Goal: Complete application form

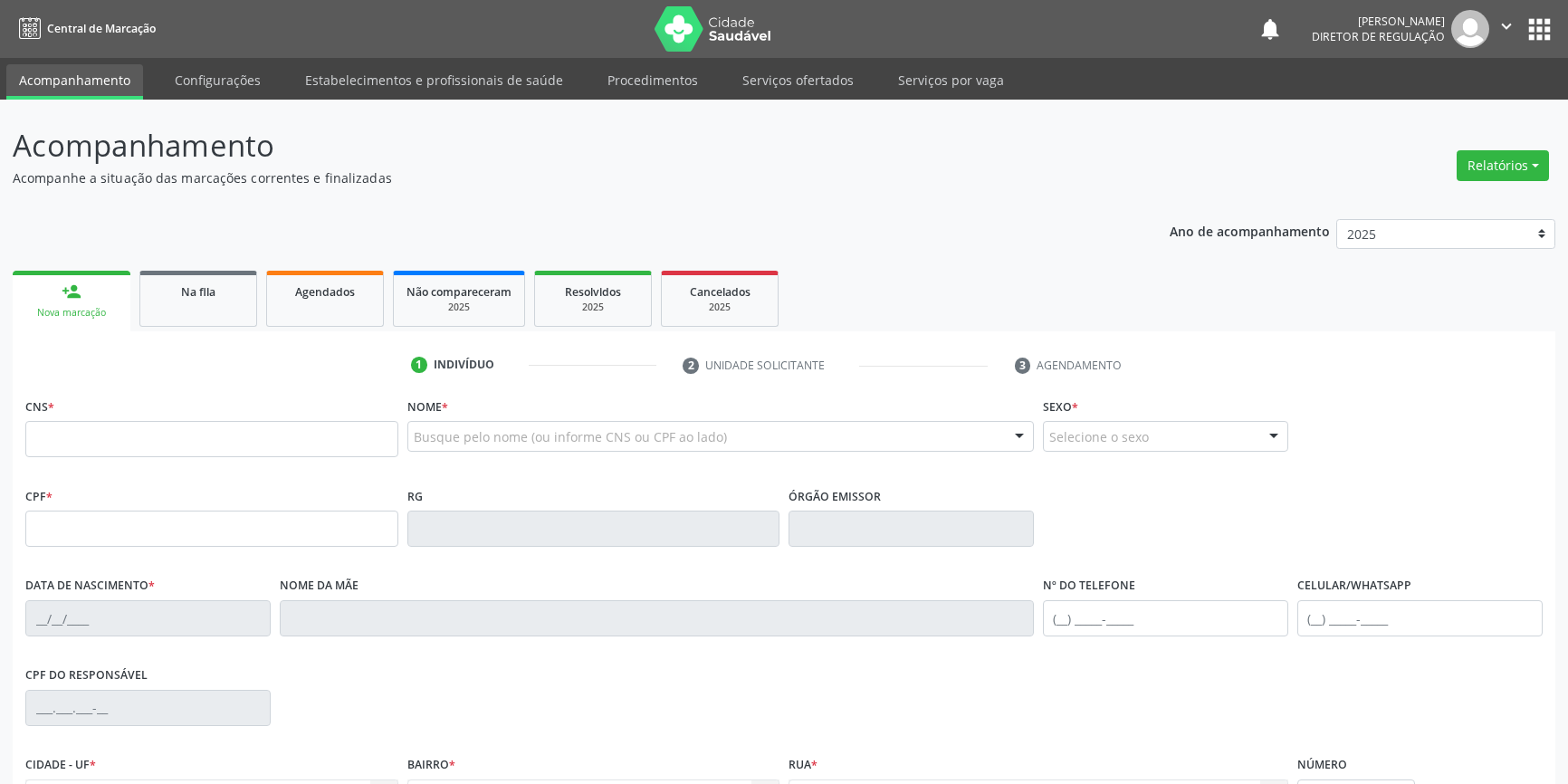
click at [226, 314] on link "Na fila" at bounding box center [198, 298] width 117 height 56
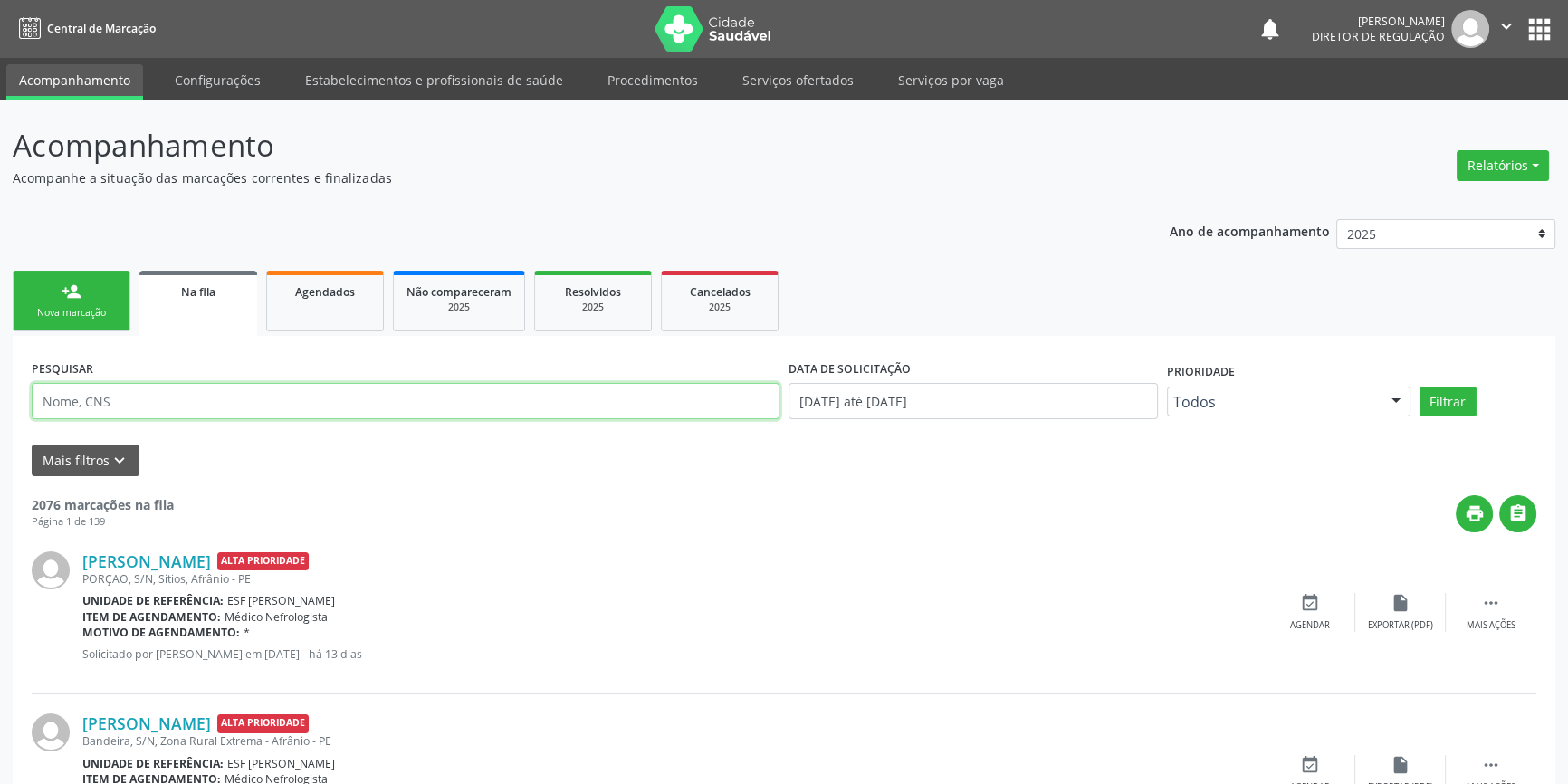
click at [226, 403] on input "text" at bounding box center [405, 401] width 747 height 36
type input "701804289317974"
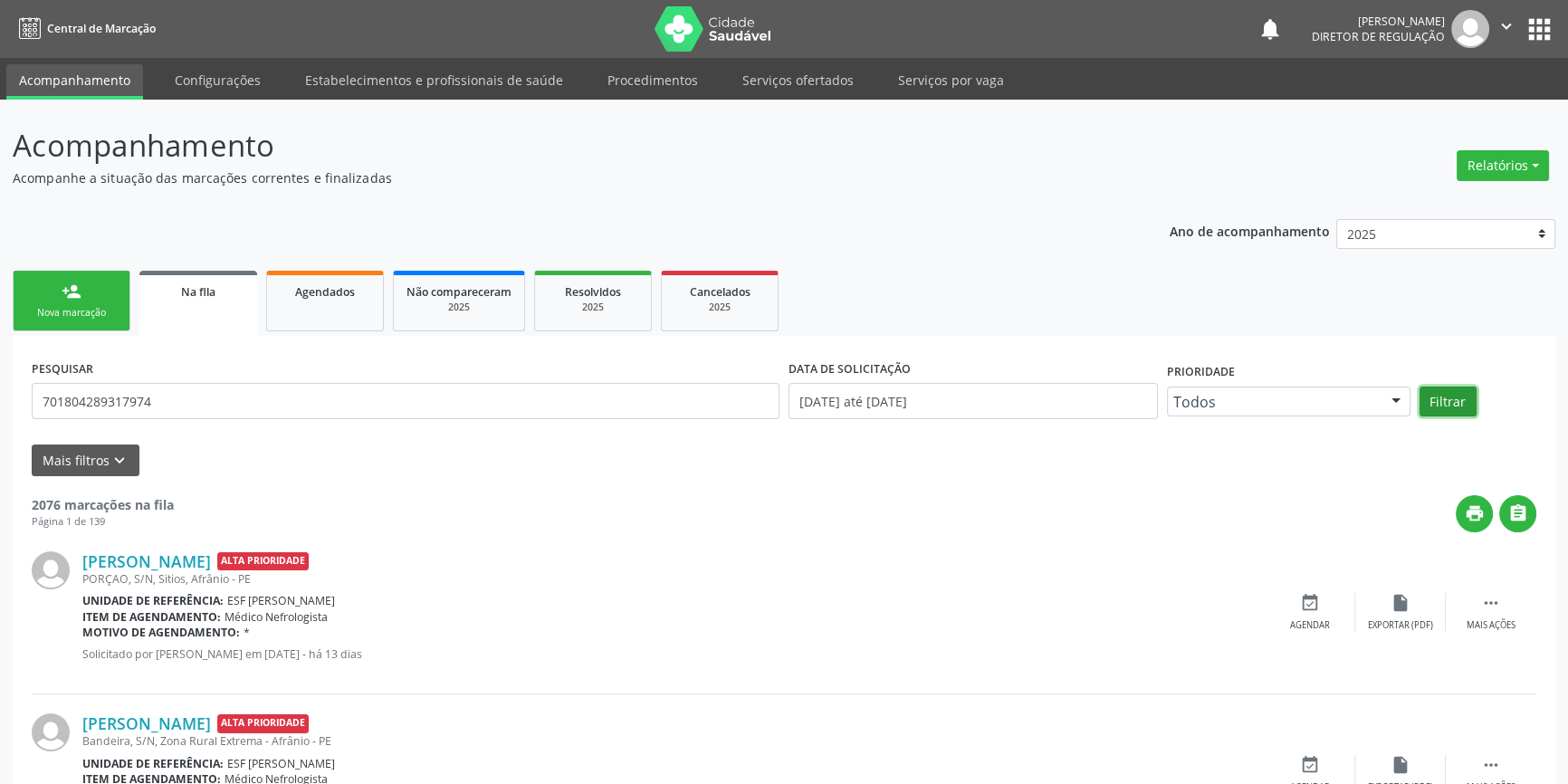
click at [1439, 389] on button "Filtrar" at bounding box center [1448, 402] width 57 height 31
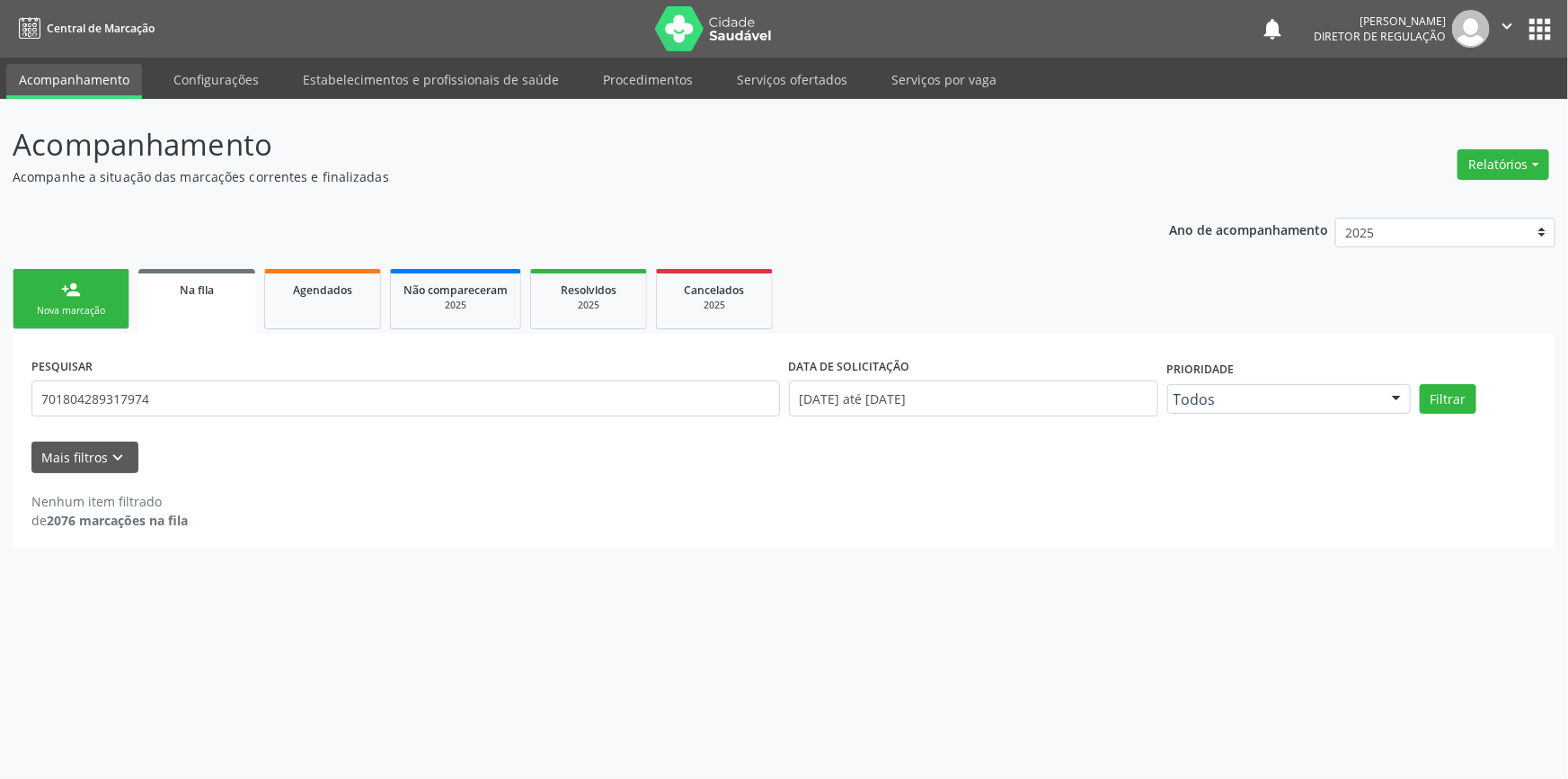
click at [75, 289] on div "person_add" at bounding box center [71, 290] width 20 height 20
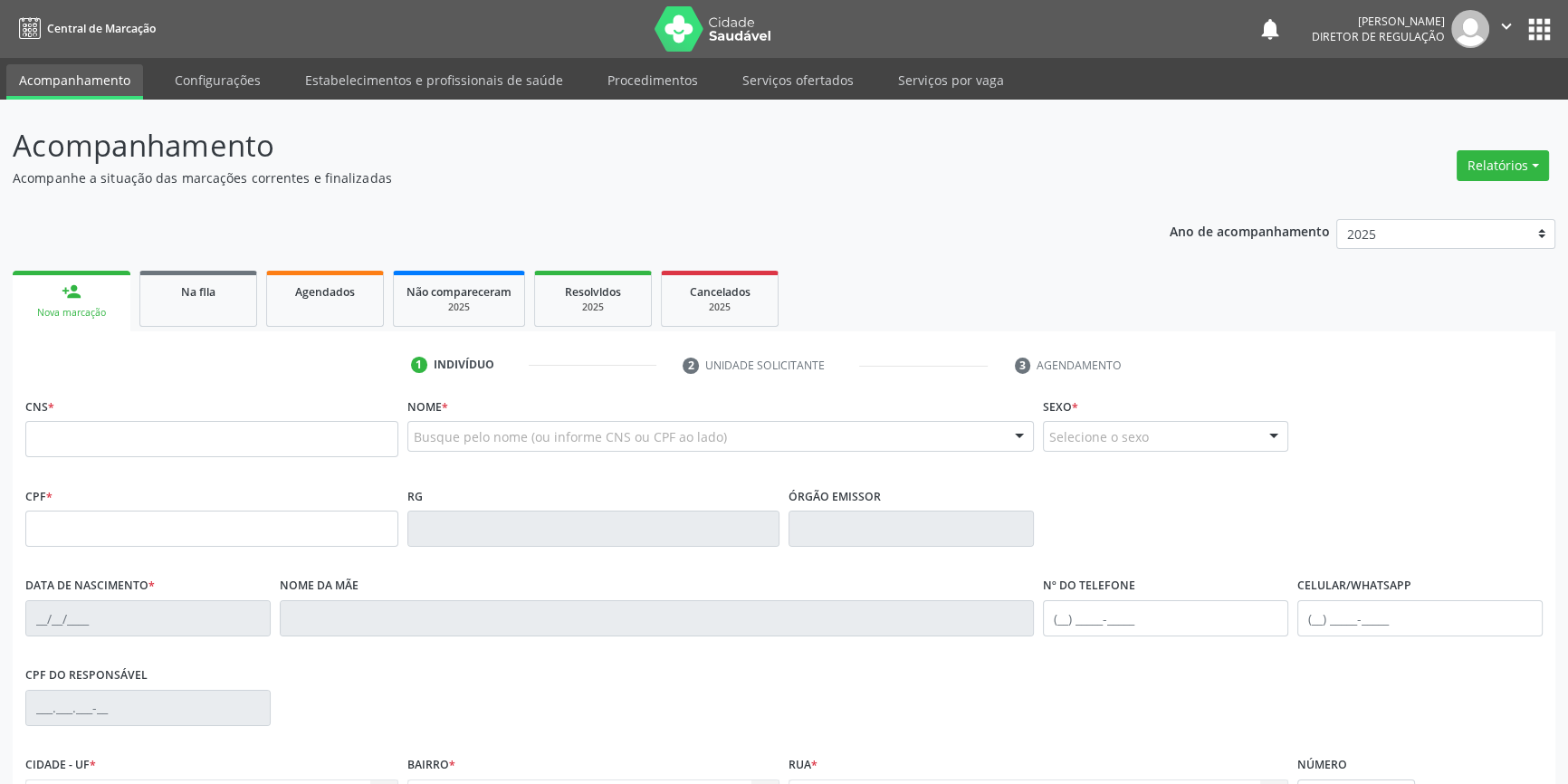
click at [452, 420] on div "Nome * Busque pelo nome (ou informe CNS ou CPF ao lado) Nenhum resultado encont…" at bounding box center [721, 427] width 627 height 71
type input "cicera de brito"
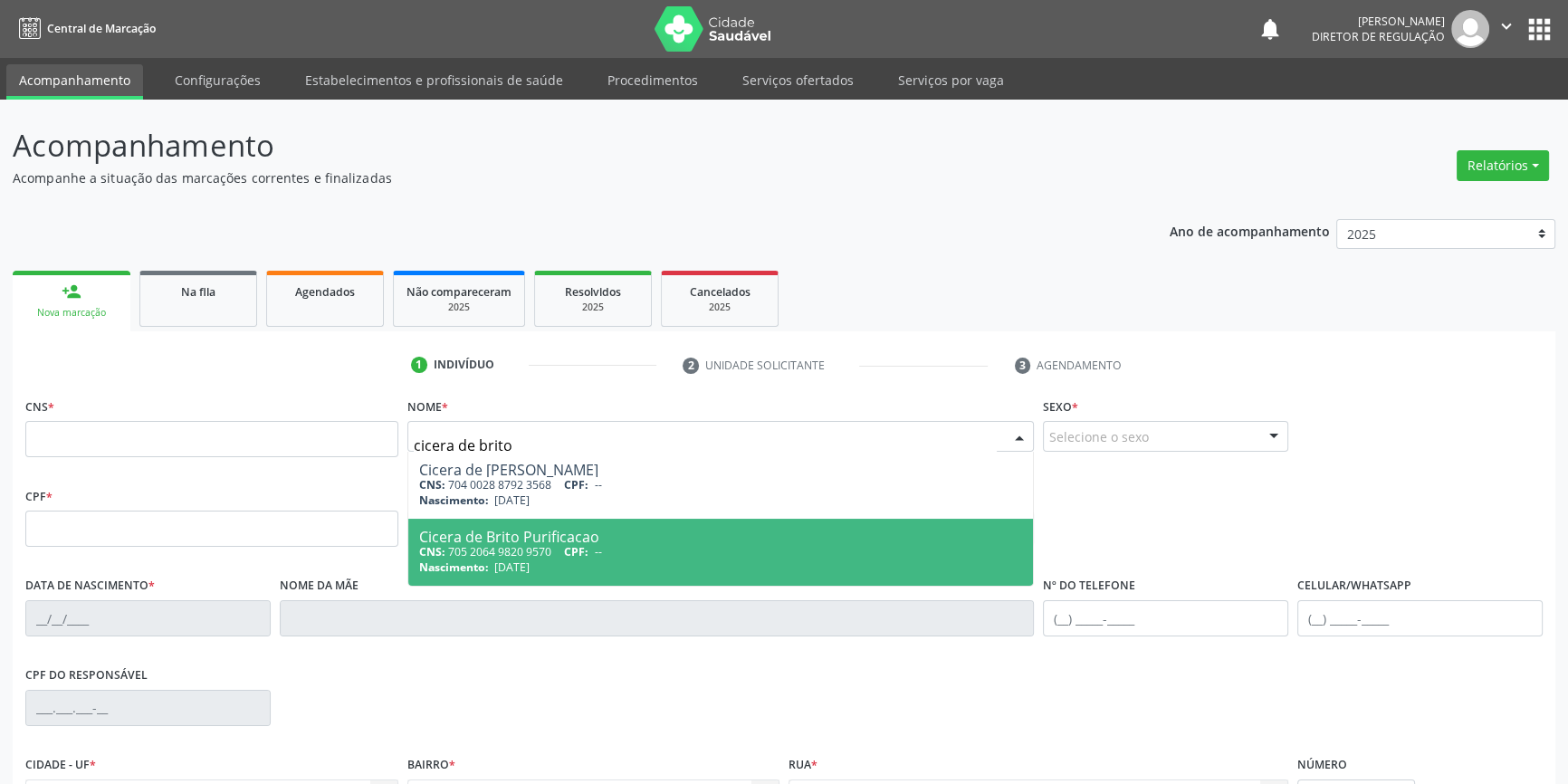
click at [534, 538] on div "Cicera de Brito Purificacao" at bounding box center [721, 536] width 603 height 15
type input "705 2064 9820 9570"
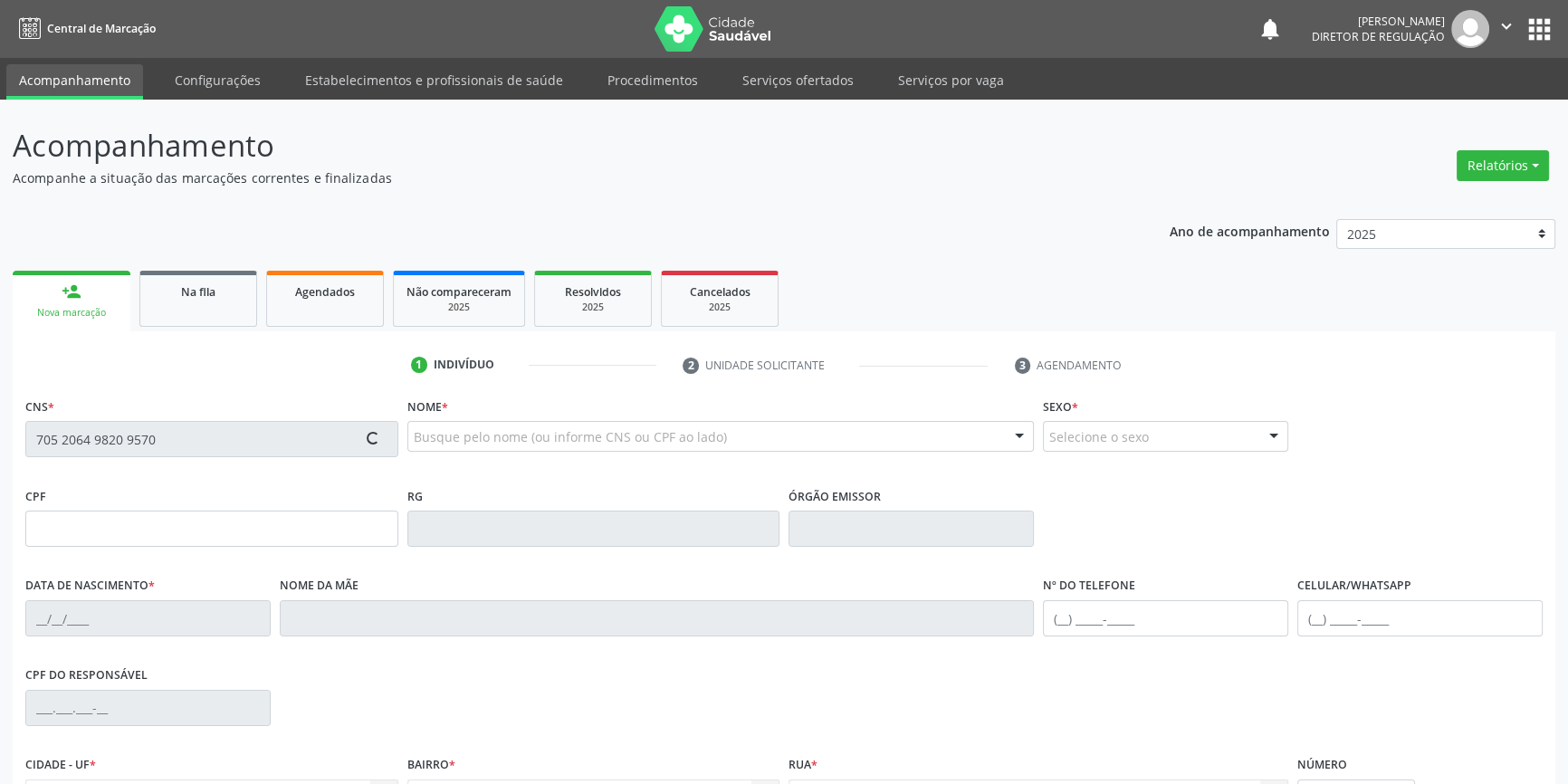
type input "[DATE]"
type input "[PERSON_NAME] da Purificacao"
type input "[PHONE_NUMBER]"
type input "S/N"
